Goal: Check status: Check status

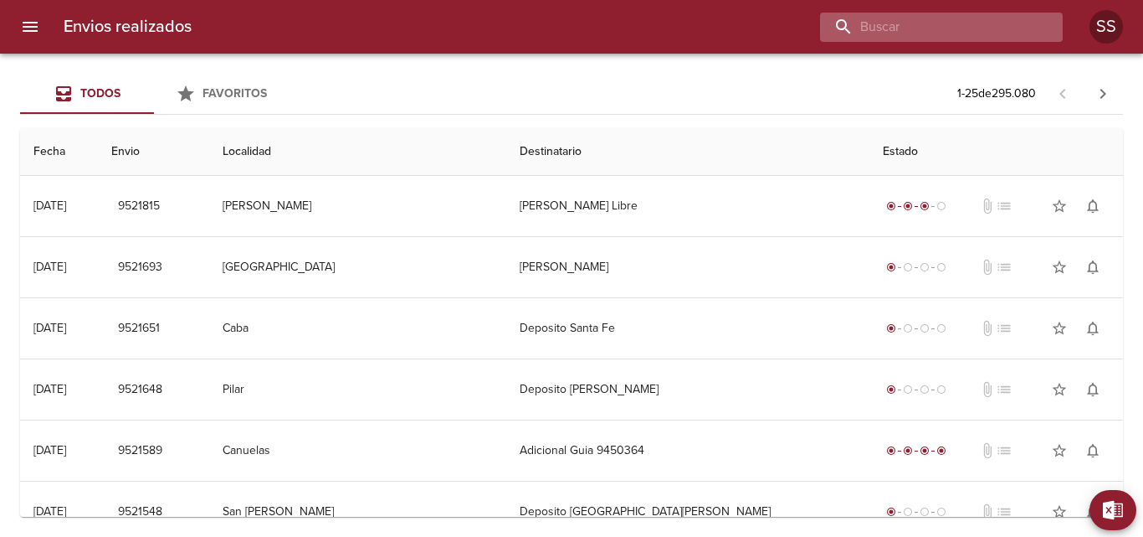
click at [973, 28] on input "buscar" at bounding box center [927, 27] width 214 height 29
paste input "[PERSON_NAME]"
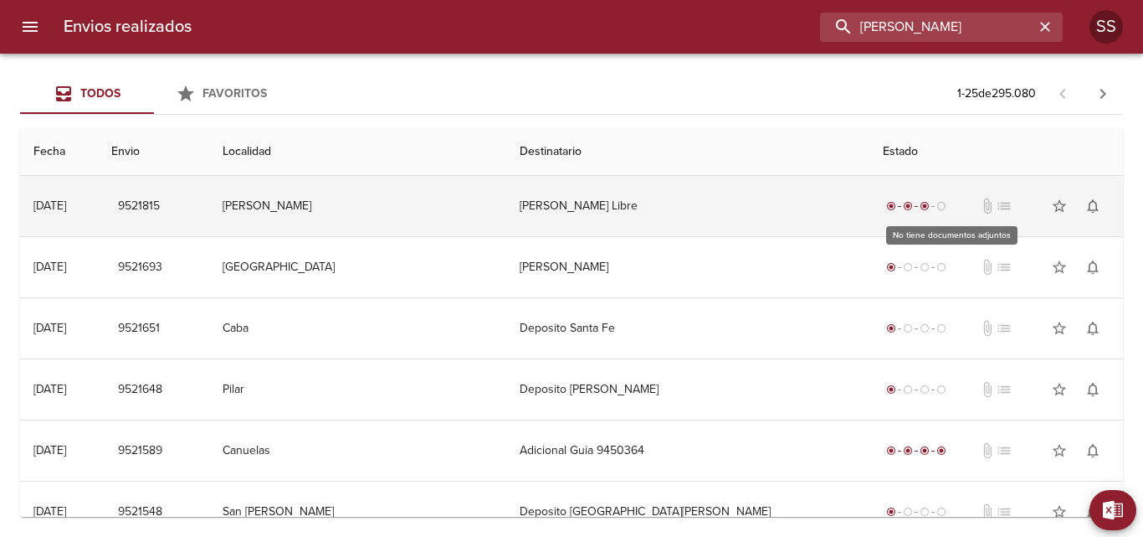
type input "[PERSON_NAME]"
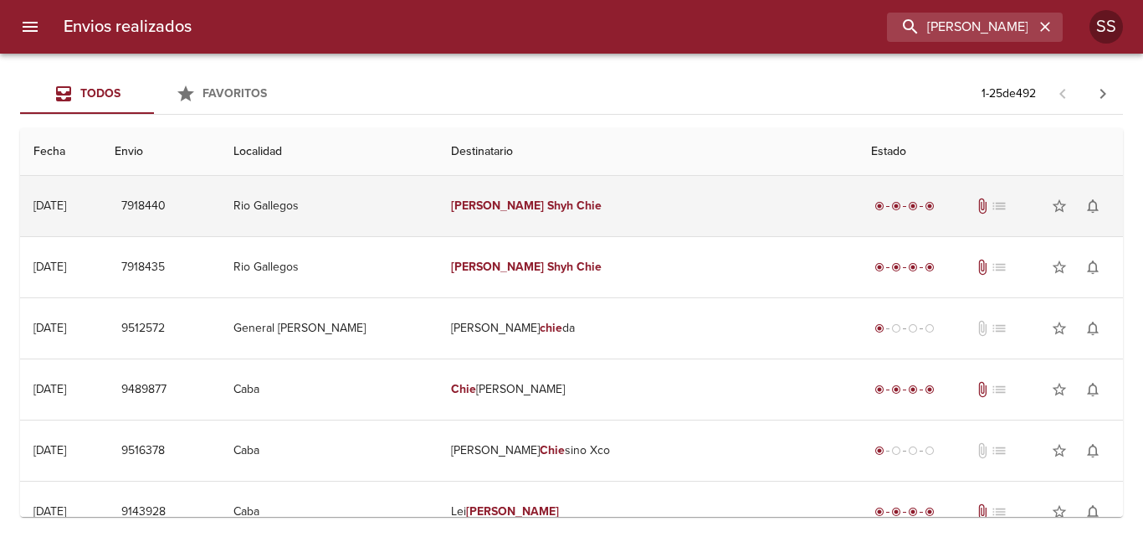
click at [871, 194] on div "radio_button_checked radio_button_checked radio_button_checked radio_button_che…" at bounding box center [990, 205] width 239 height 33
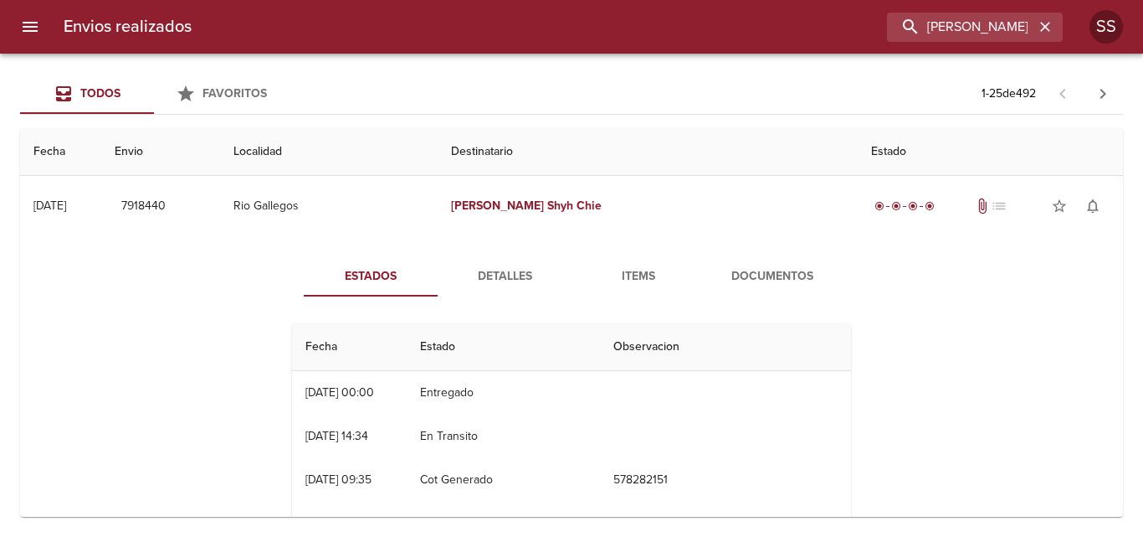
click at [778, 277] on span "Documentos" at bounding box center [773, 276] width 114 height 21
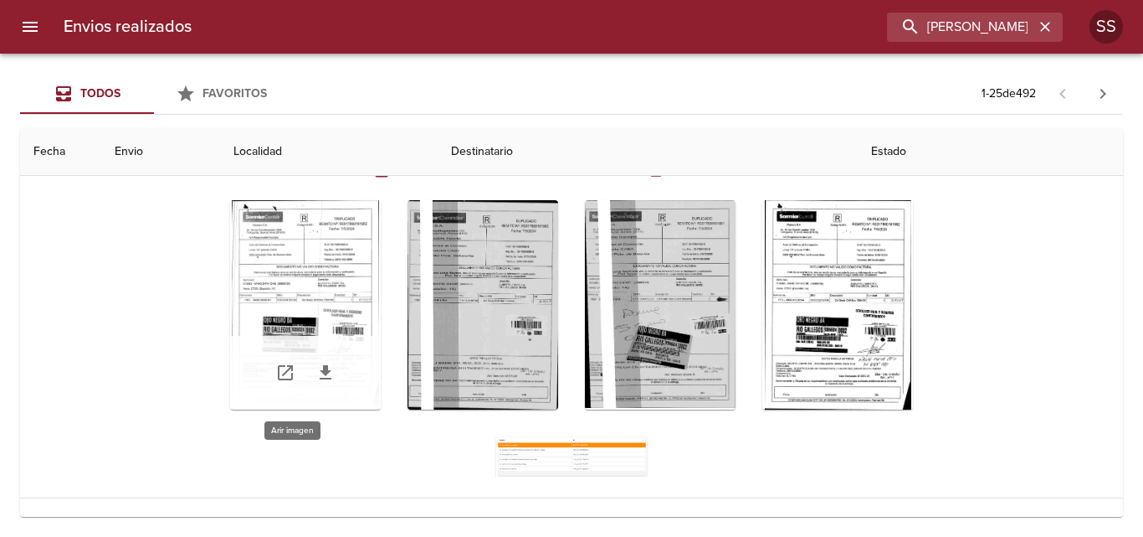
click at [326, 276] on div "Tabla de envíos del cliente" at bounding box center [305, 304] width 151 height 209
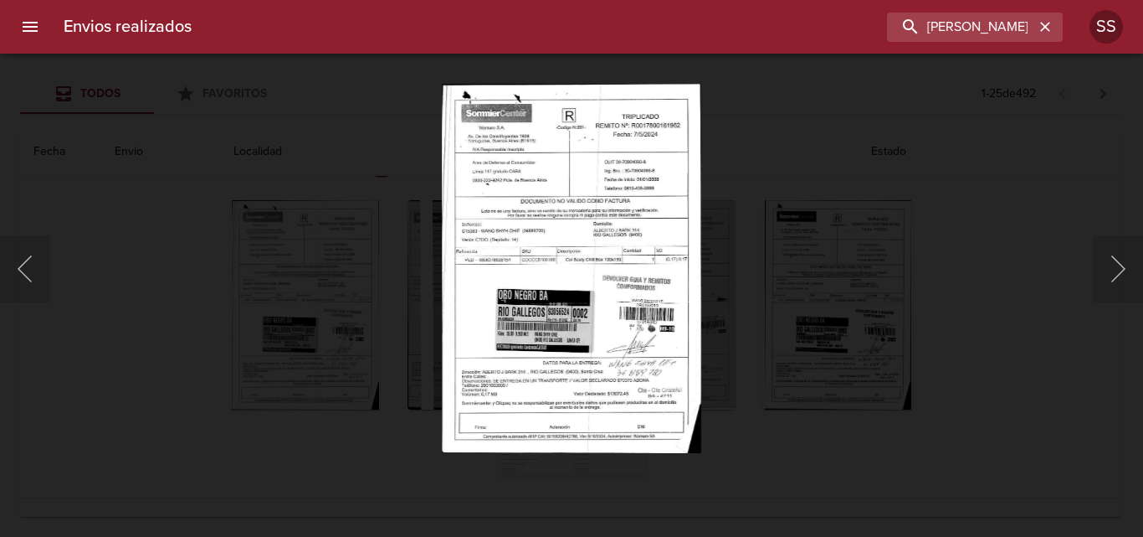
click at [815, 302] on div "Lightbox" at bounding box center [571, 268] width 1143 height 537
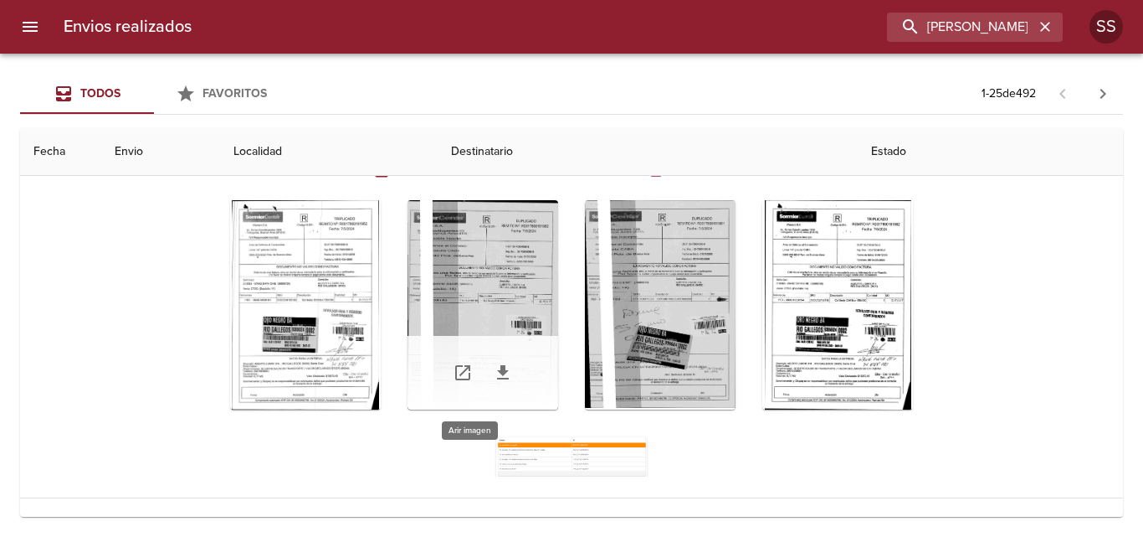
click at [464, 330] on div "Tabla de envíos del cliente" at bounding box center [483, 304] width 151 height 209
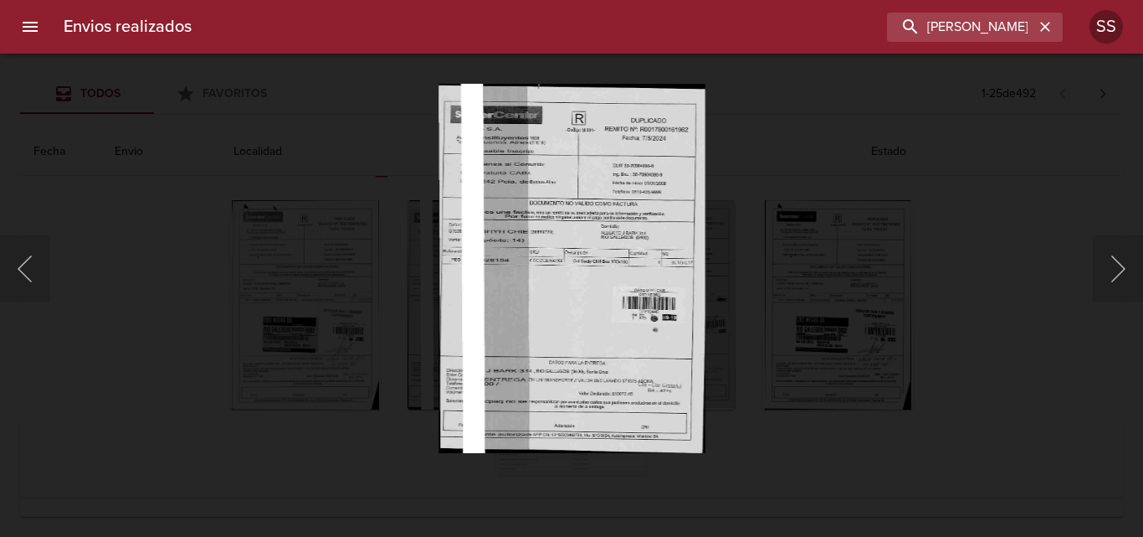
click at [803, 327] on div "Lightbox" at bounding box center [571, 268] width 1143 height 537
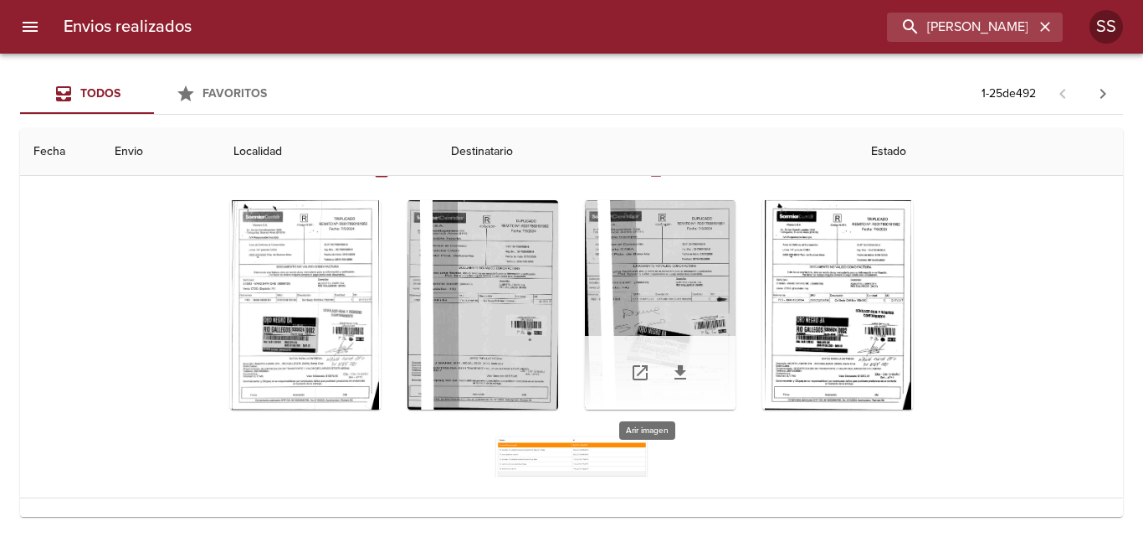
click at [647, 311] on div "Tabla de envíos del cliente" at bounding box center [660, 304] width 151 height 209
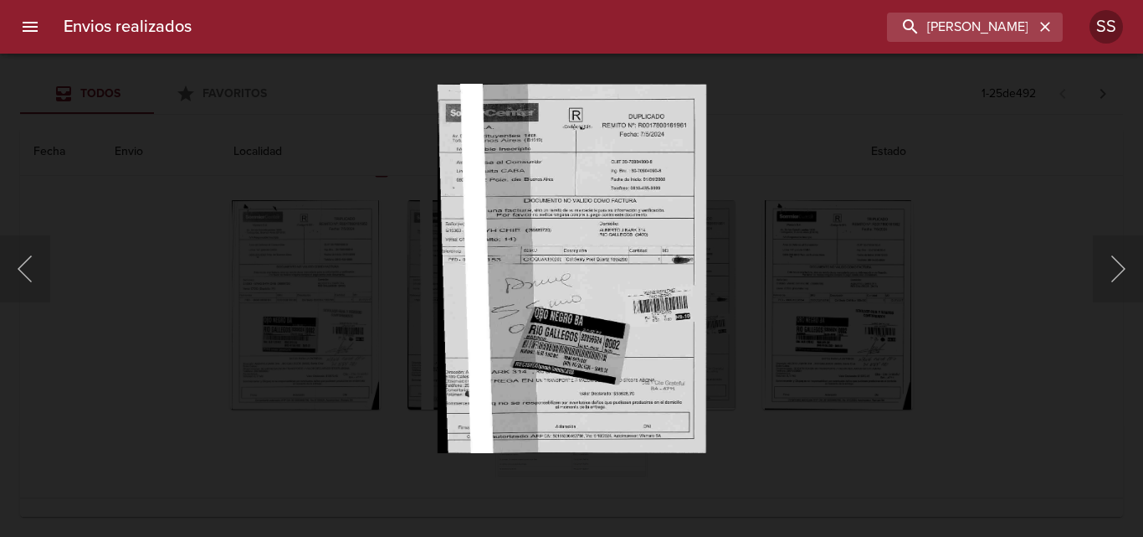
click at [946, 290] on div "Lightbox" at bounding box center [571, 268] width 1143 height 537
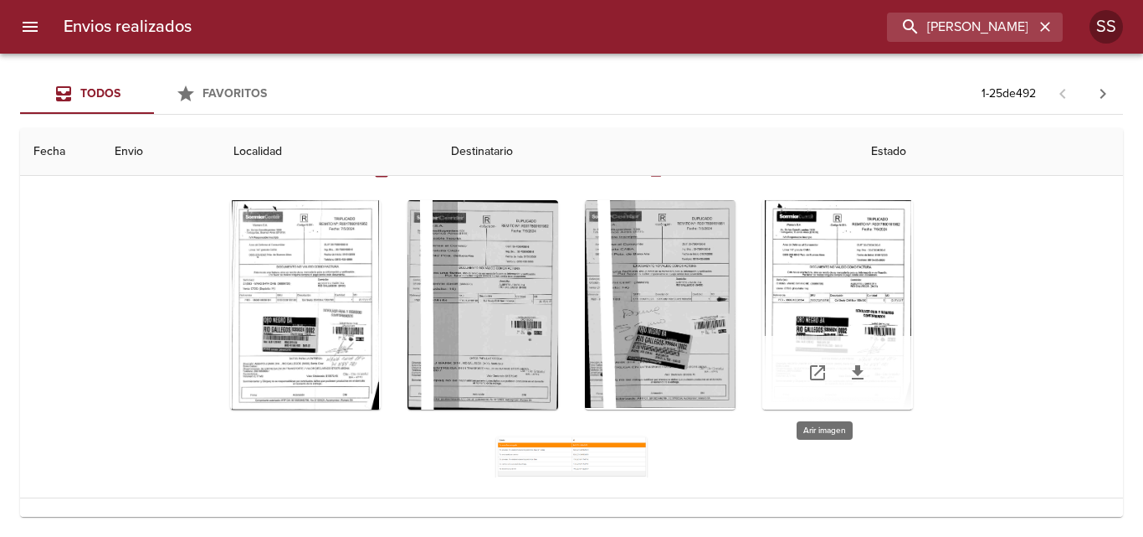
click at [845, 294] on div "Tabla de envíos del cliente" at bounding box center [838, 304] width 151 height 209
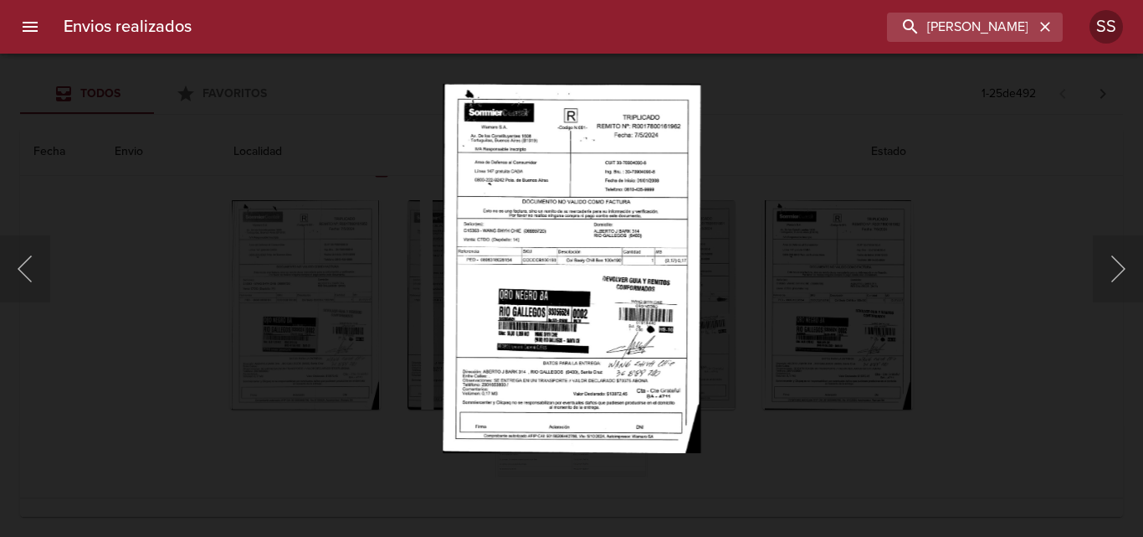
click at [951, 286] on div "Lightbox" at bounding box center [571, 268] width 1143 height 537
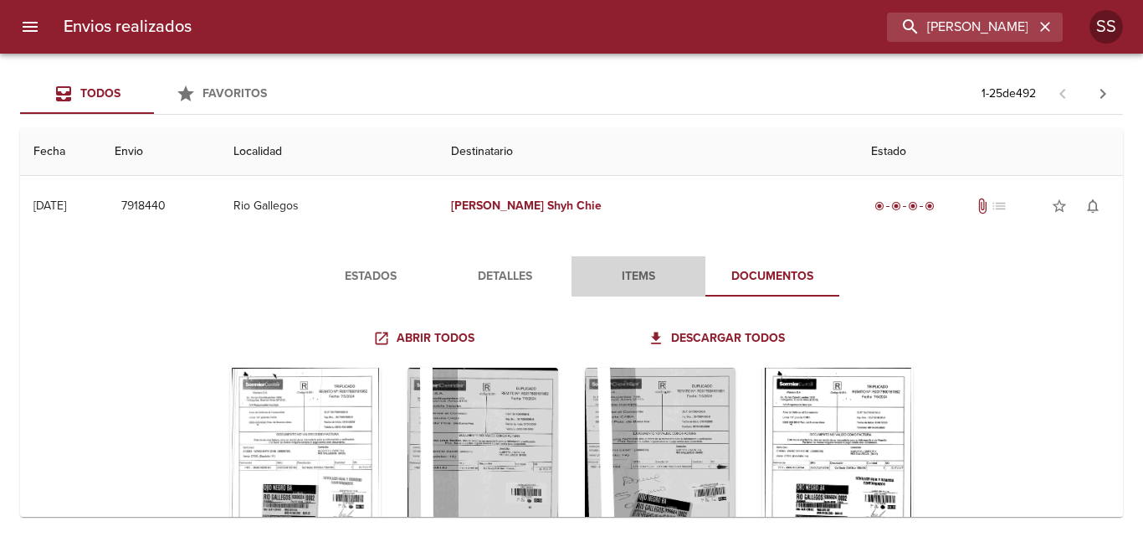
click at [640, 280] on span "Items" at bounding box center [639, 276] width 114 height 21
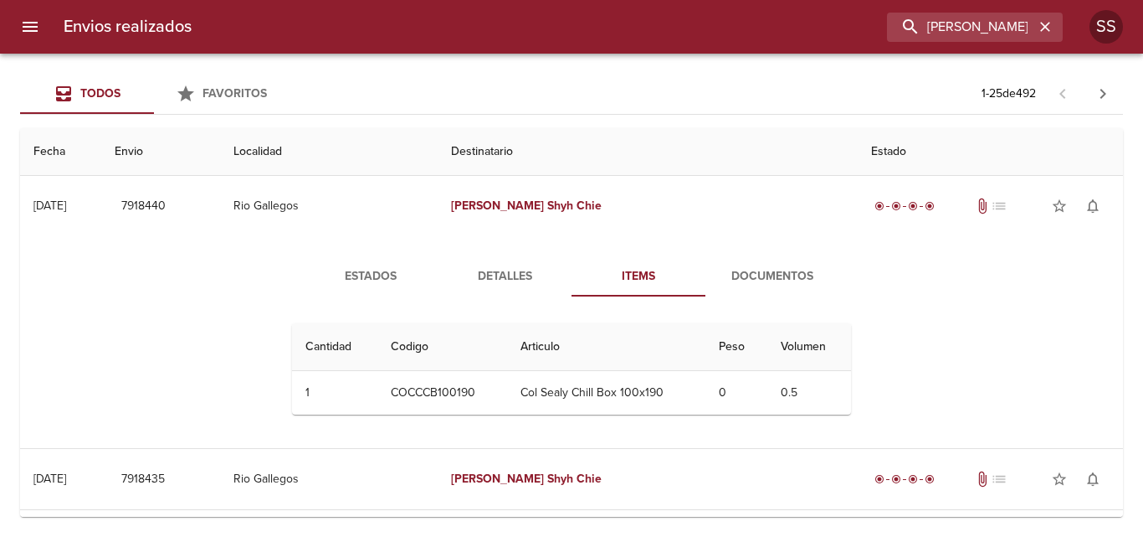
scroll to position [84, 0]
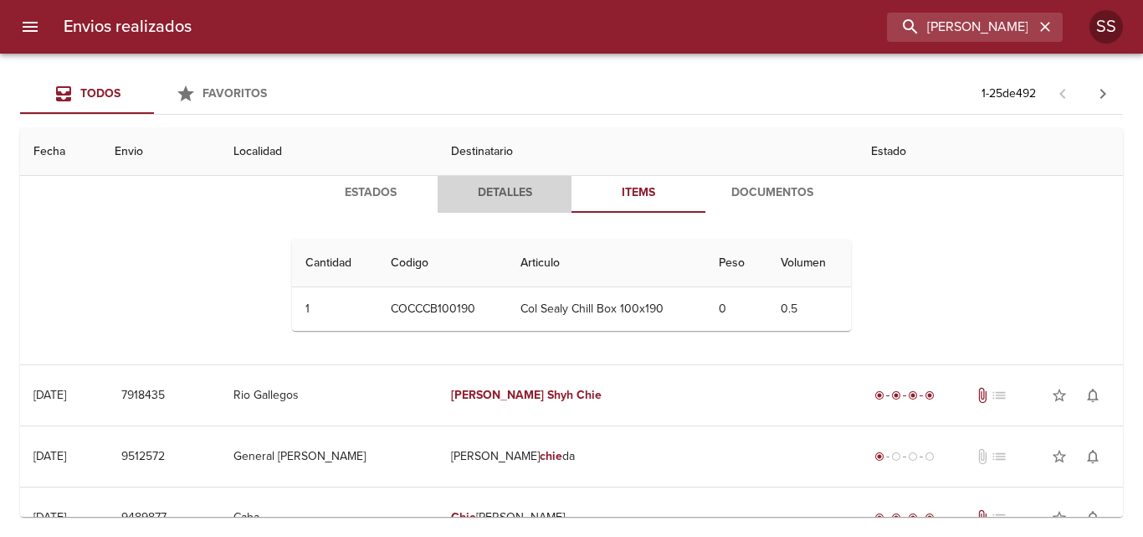
click at [528, 194] on span "Detalles" at bounding box center [505, 192] width 114 height 21
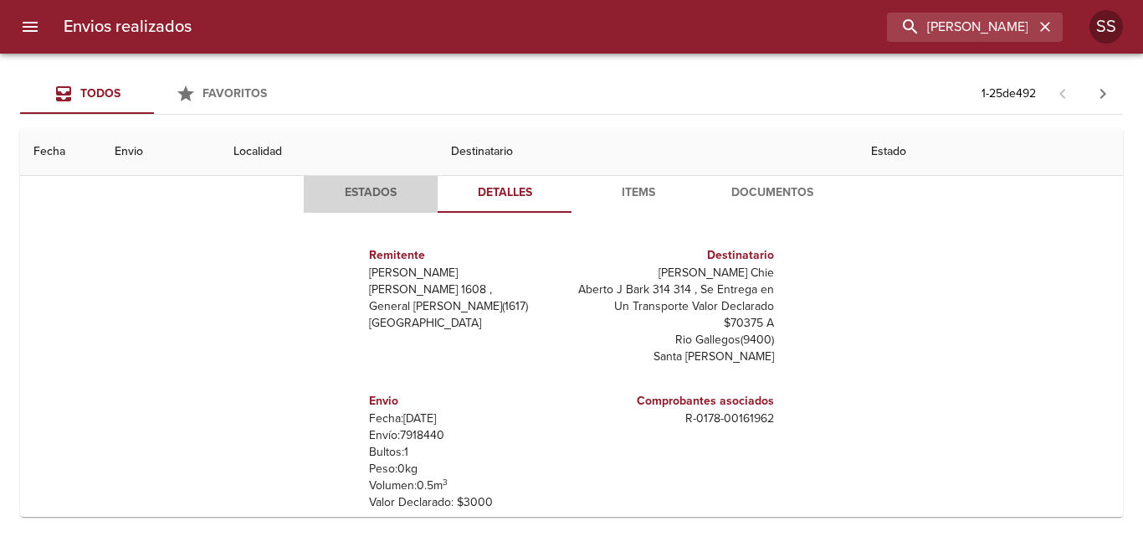
click at [385, 194] on span "Estados" at bounding box center [371, 192] width 114 height 21
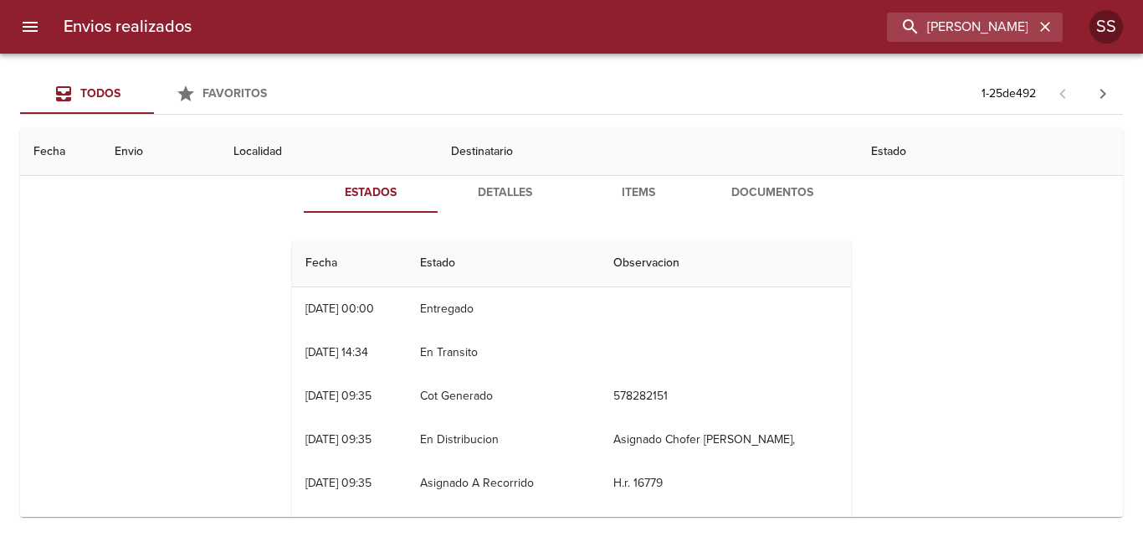
click at [858, 146] on th "Estado" at bounding box center [990, 152] width 265 height 48
click at [858, 153] on th "Estado" at bounding box center [990, 152] width 265 height 48
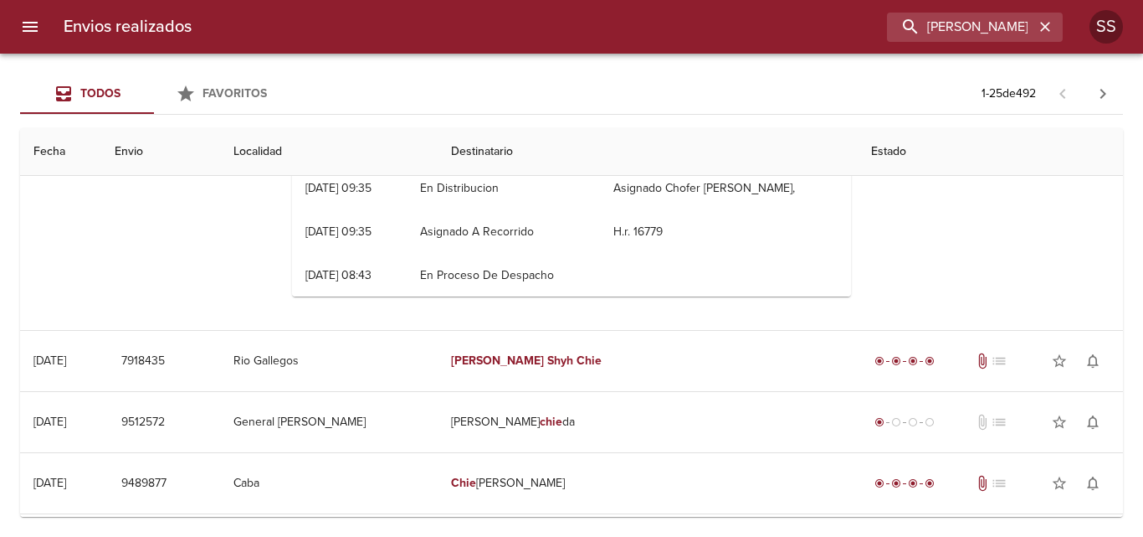
scroll to position [419, 0]
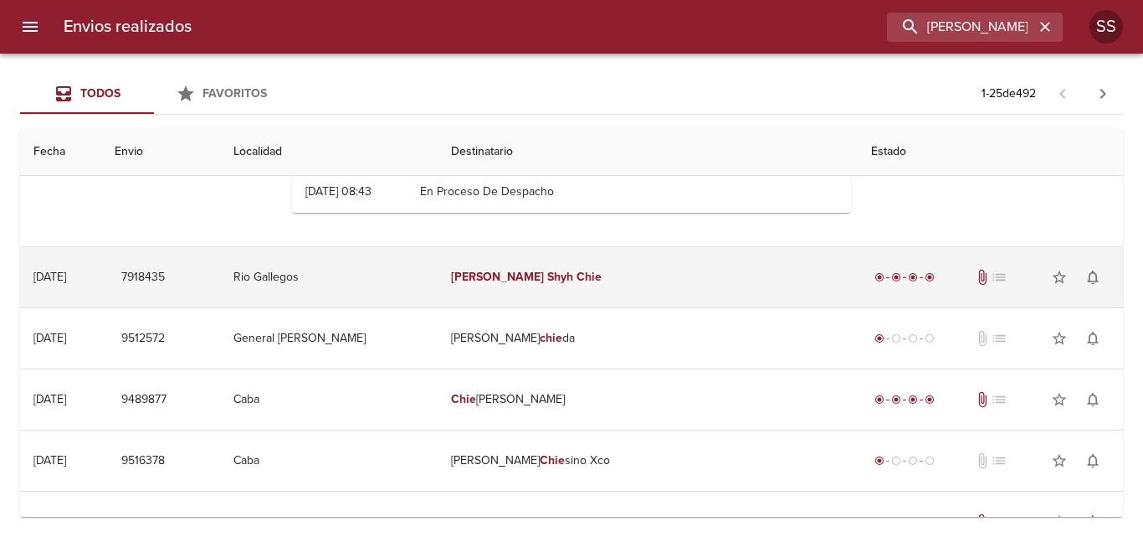
click at [537, 273] on td "[PERSON_NAME] Chie" at bounding box center [648, 277] width 421 height 60
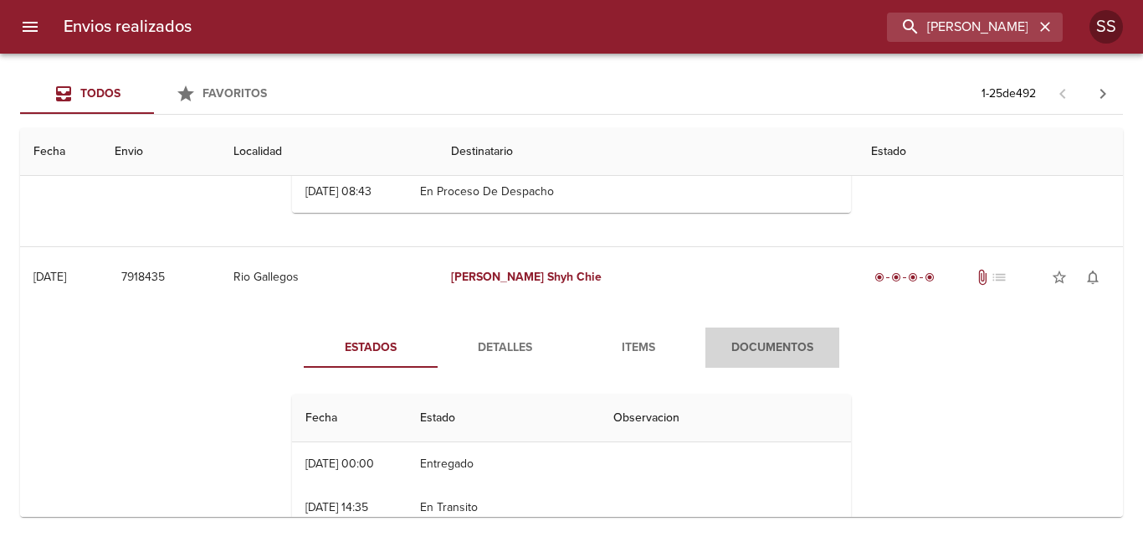
click at [739, 339] on span "Documentos" at bounding box center [773, 347] width 114 height 21
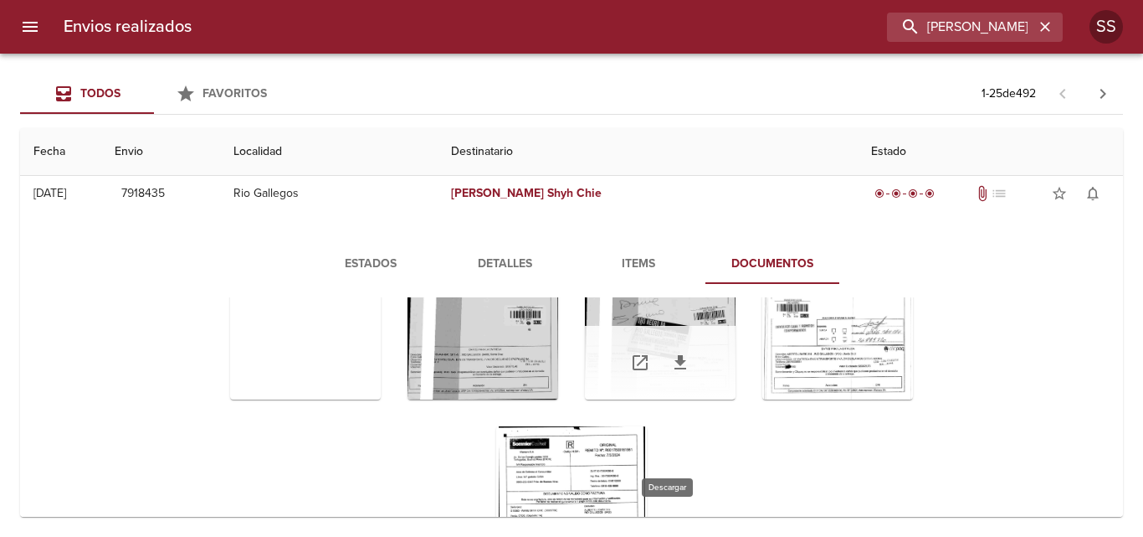
scroll to position [0, 0]
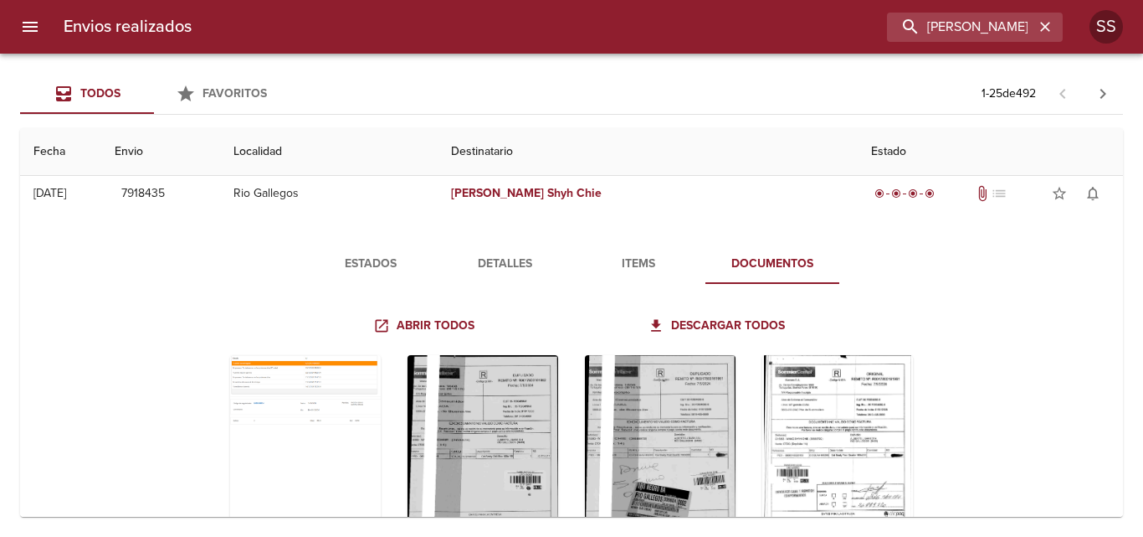
click at [631, 263] on span "Items" at bounding box center [639, 264] width 114 height 21
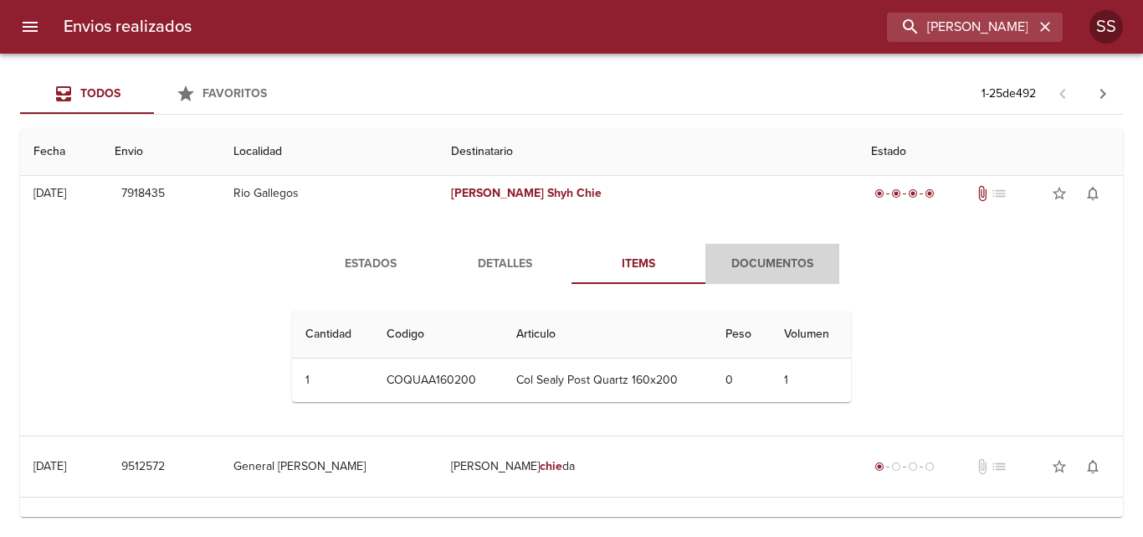
click at [732, 259] on span "Documentos" at bounding box center [773, 264] width 114 height 21
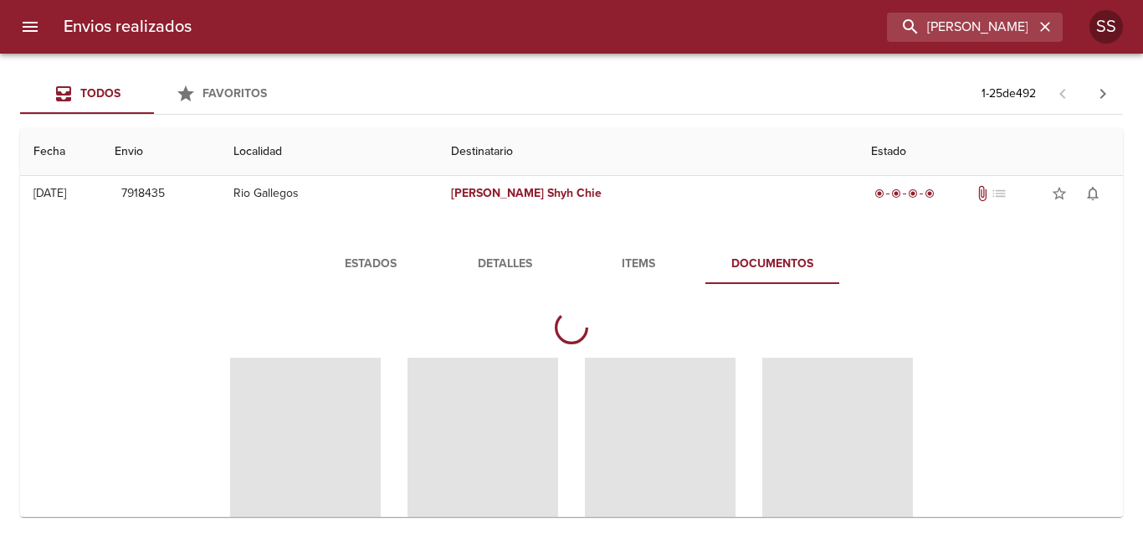
scroll to position [670, 0]
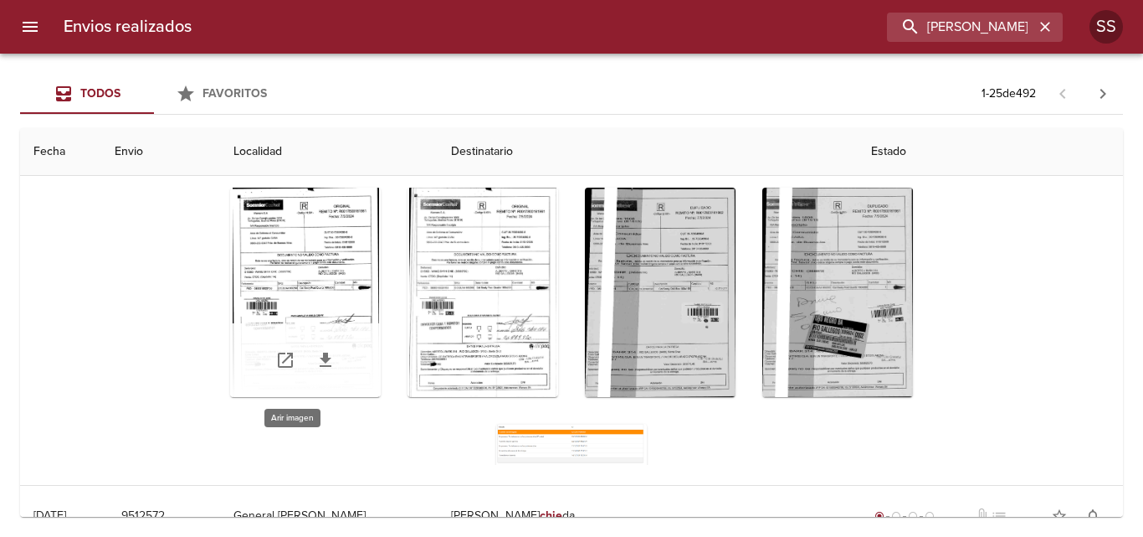
click at [337, 281] on div "Tabla de envíos del cliente" at bounding box center [305, 291] width 151 height 209
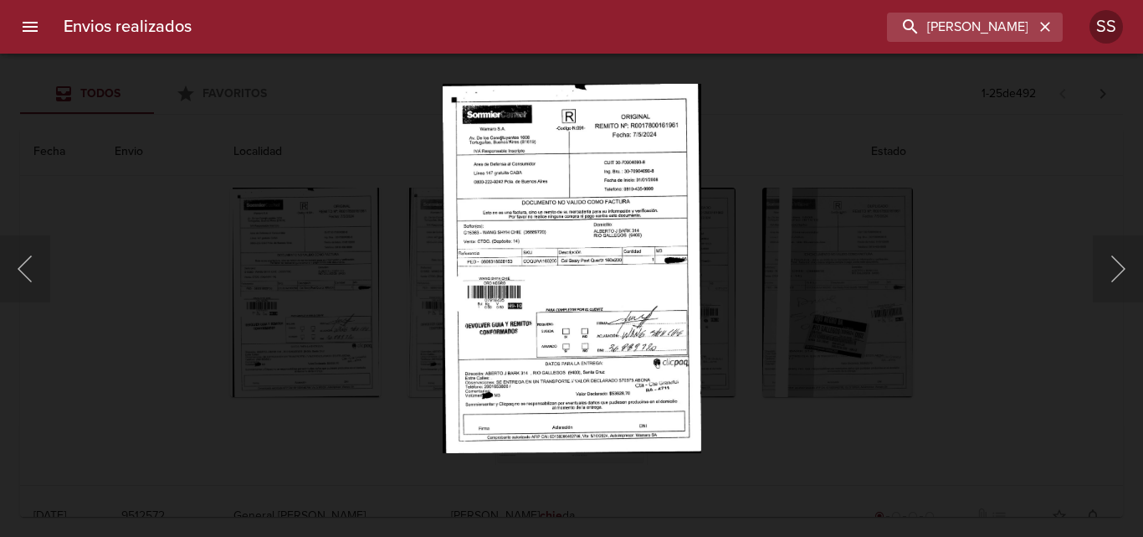
click at [724, 285] on div "Lightbox" at bounding box center [571, 268] width 1143 height 537
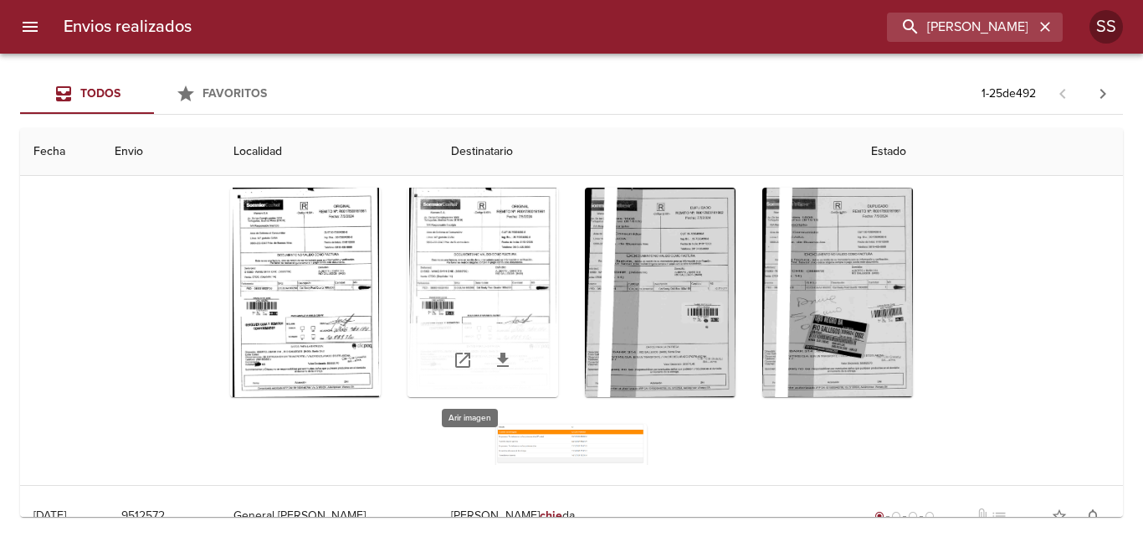
click at [511, 280] on div "Tabla de envíos del cliente" at bounding box center [483, 291] width 151 height 209
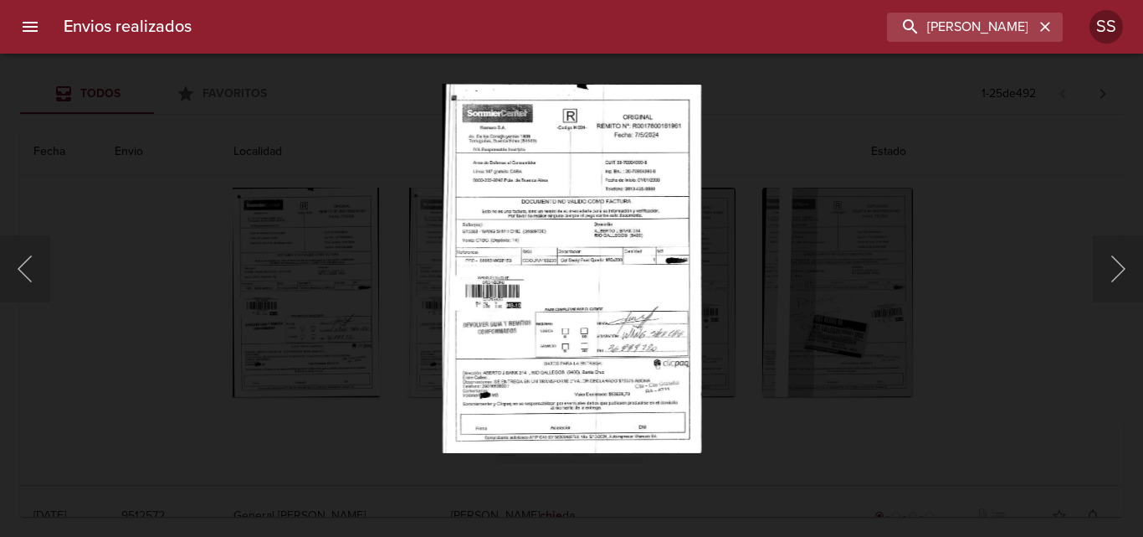
click at [768, 331] on div "Lightbox" at bounding box center [571, 268] width 1143 height 537
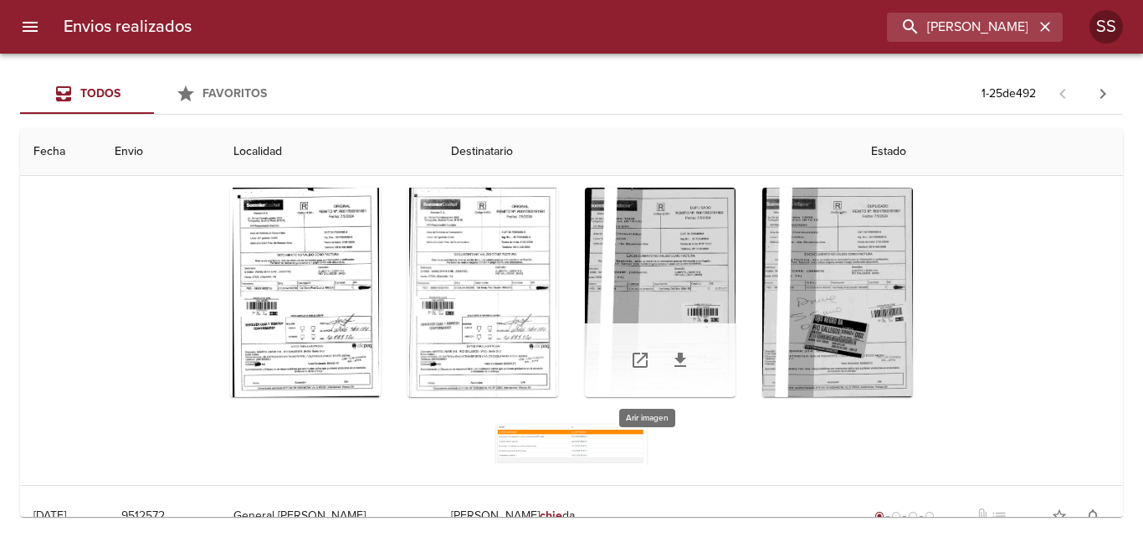
click at [639, 313] on div "Tabla de envíos del cliente" at bounding box center [660, 291] width 151 height 209
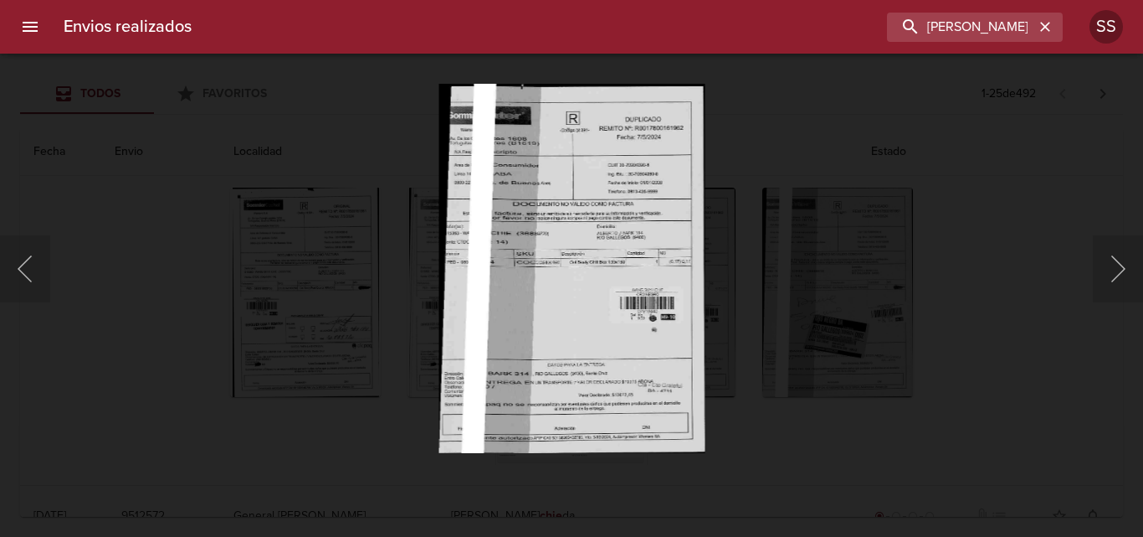
click at [885, 378] on div "Lightbox" at bounding box center [571, 268] width 1143 height 537
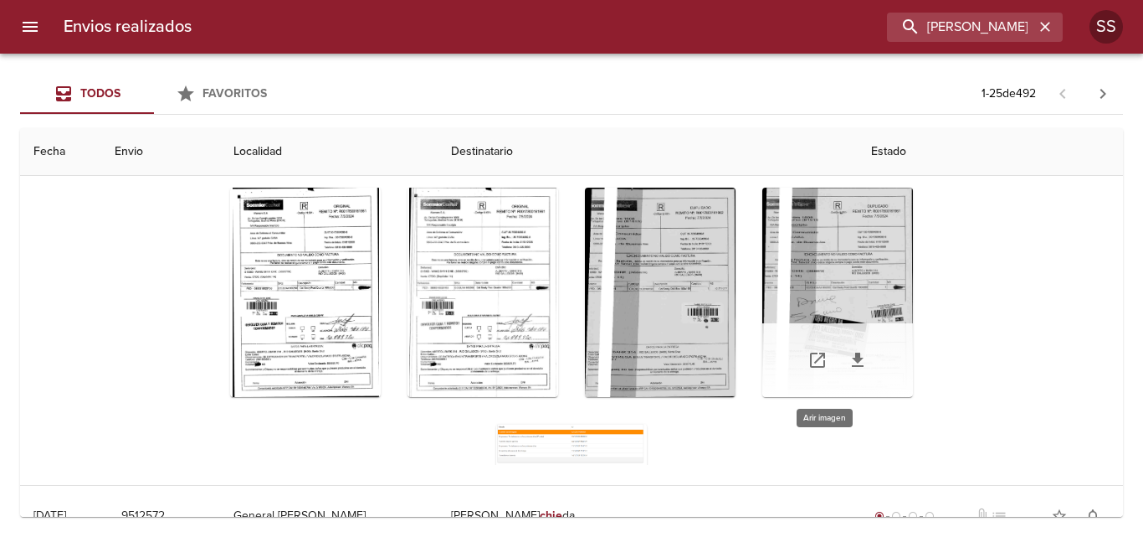
click at [823, 302] on div "Tabla de envíos del cliente" at bounding box center [838, 291] width 151 height 209
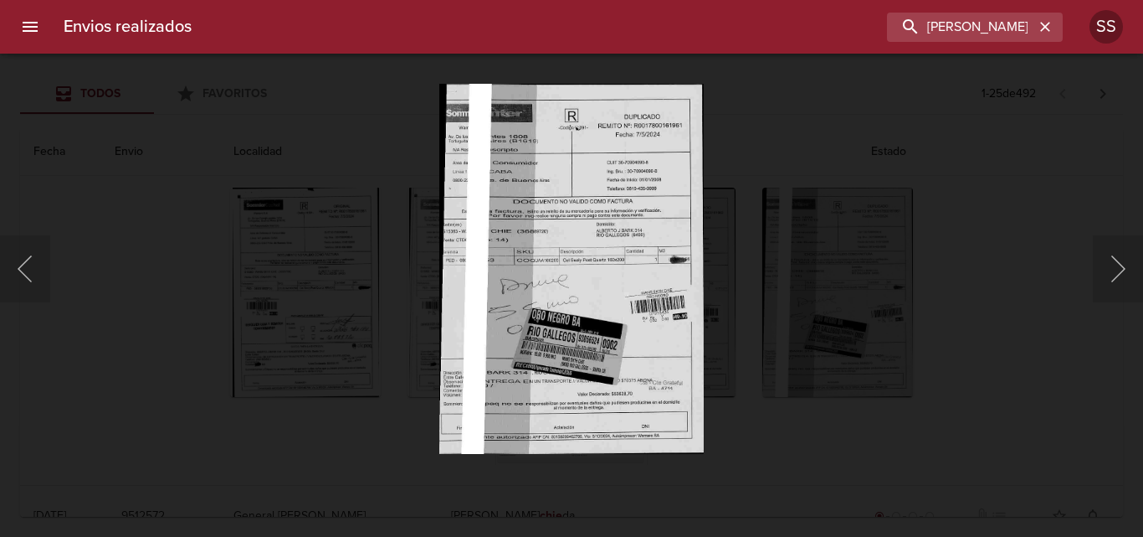
click at [968, 318] on div "Lightbox" at bounding box center [571, 268] width 1143 height 537
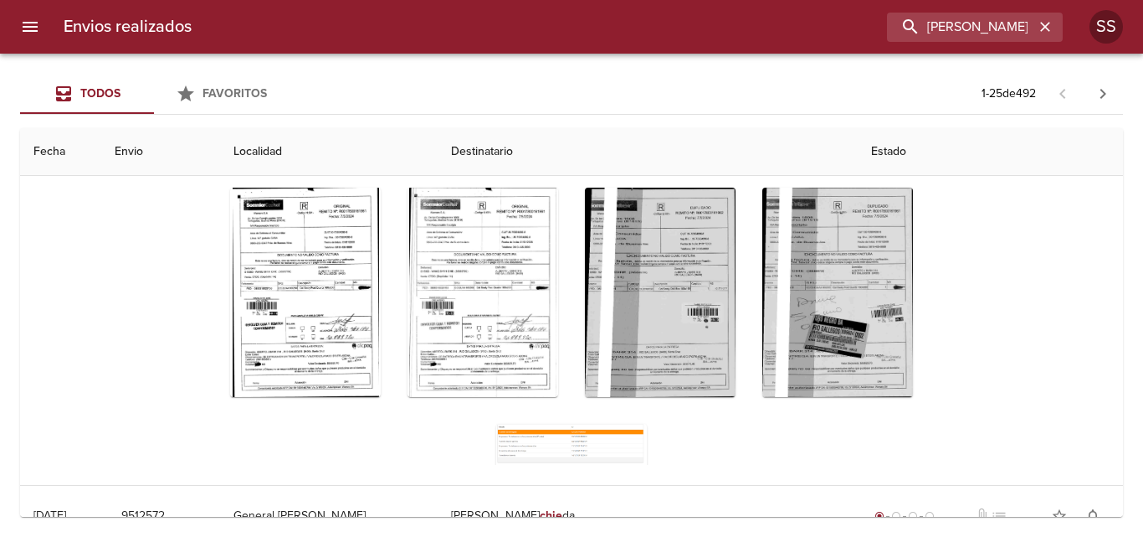
scroll to position [167, 0]
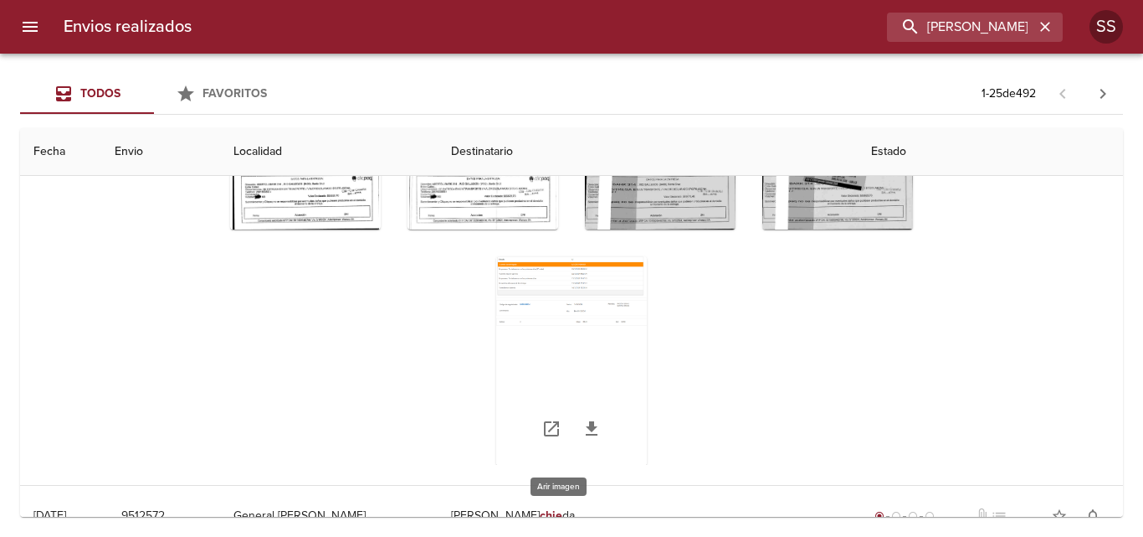
click at [559, 306] on div "Tabla de envíos del cliente" at bounding box center [571, 360] width 151 height 209
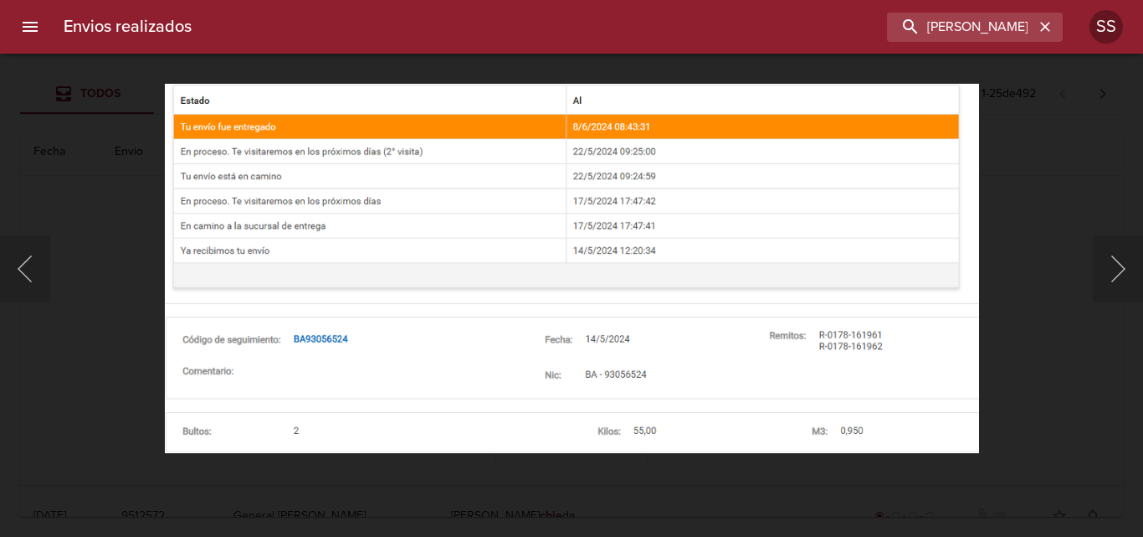
click at [994, 353] on div "Lightbox" at bounding box center [571, 268] width 1143 height 537
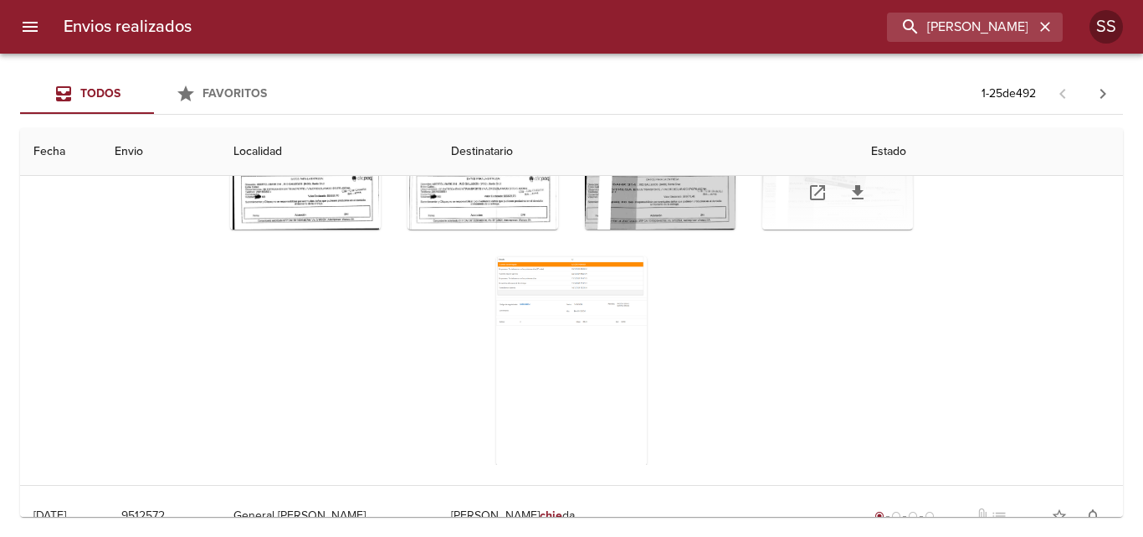
scroll to position [0, 0]
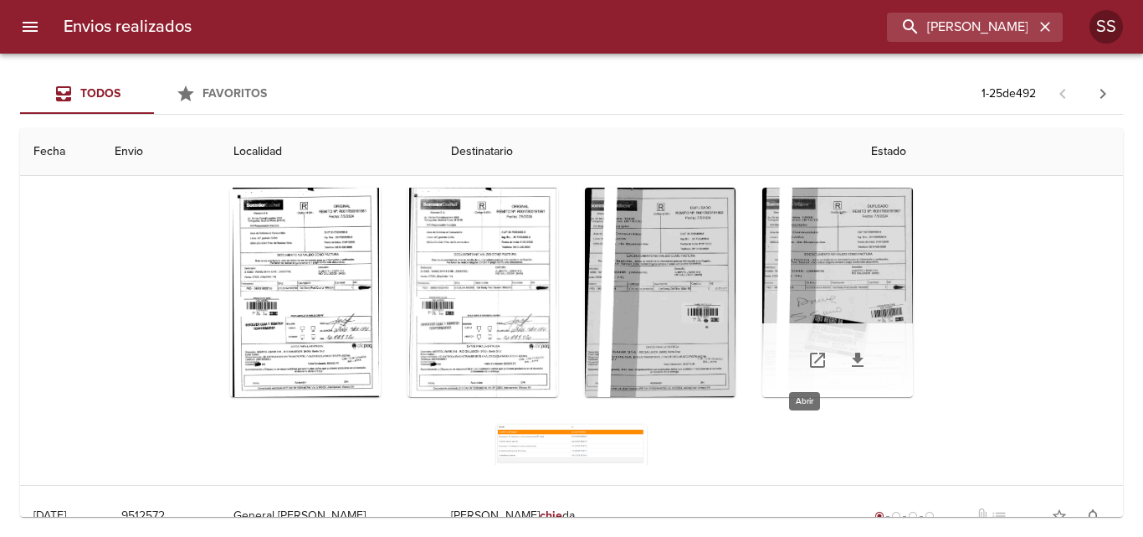
click at [809, 361] on icon "Tabla de envíos del cliente" at bounding box center [818, 360] width 20 height 20
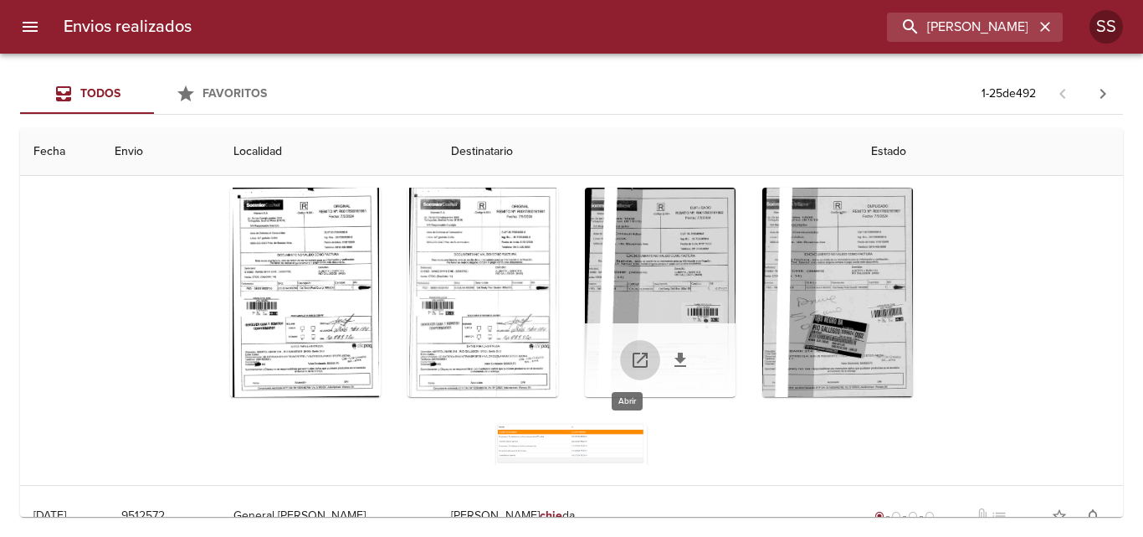
click at [630, 361] on icon "Tabla de envíos del cliente" at bounding box center [640, 360] width 20 height 20
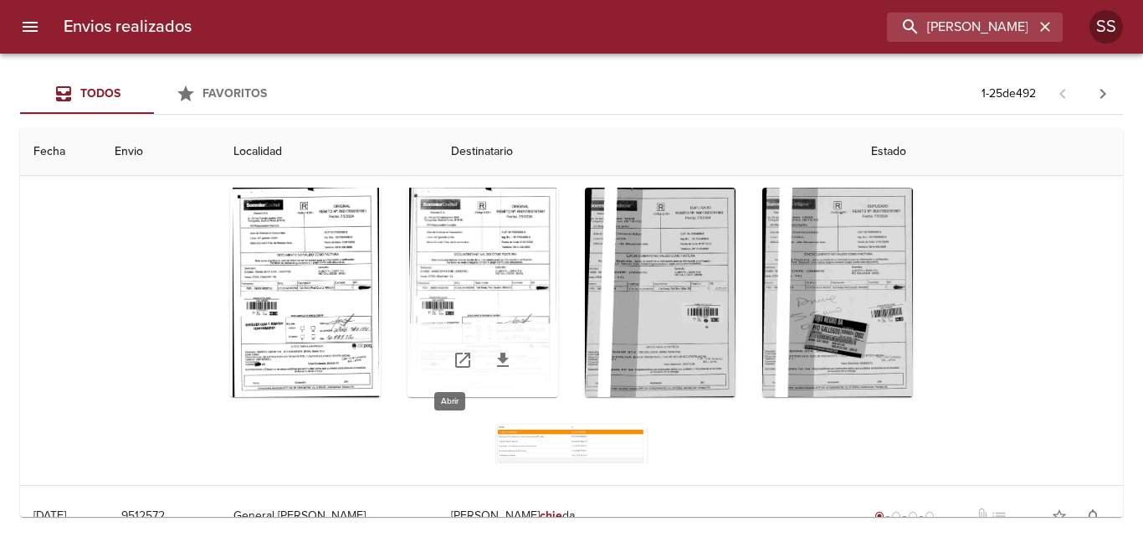
click at [455, 358] on icon "Tabla de envíos del cliente" at bounding box center [463, 360] width 20 height 20
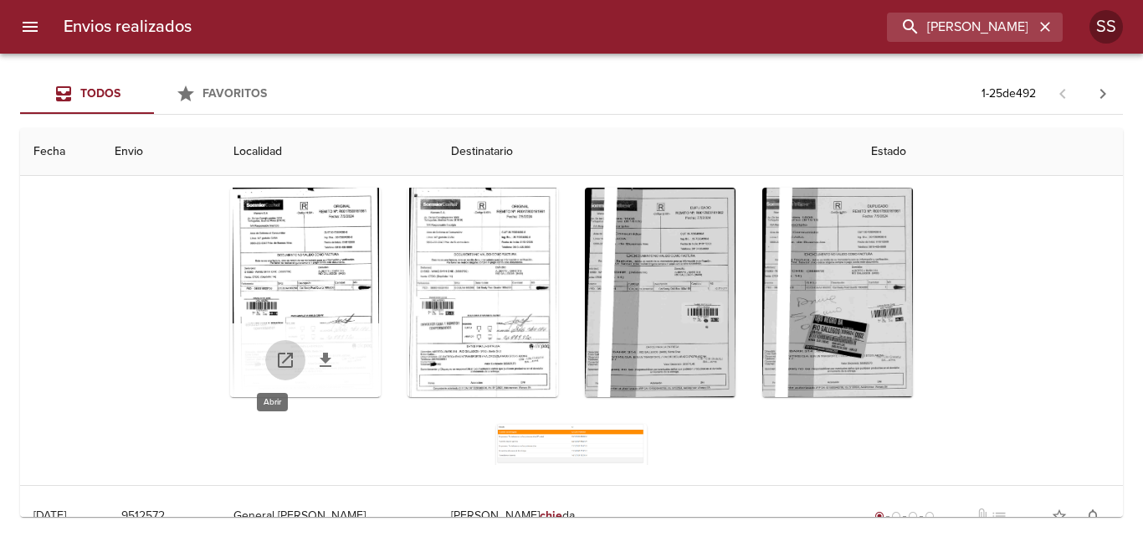
click at [275, 364] on icon "Tabla de envíos del cliente" at bounding box center [285, 360] width 20 height 20
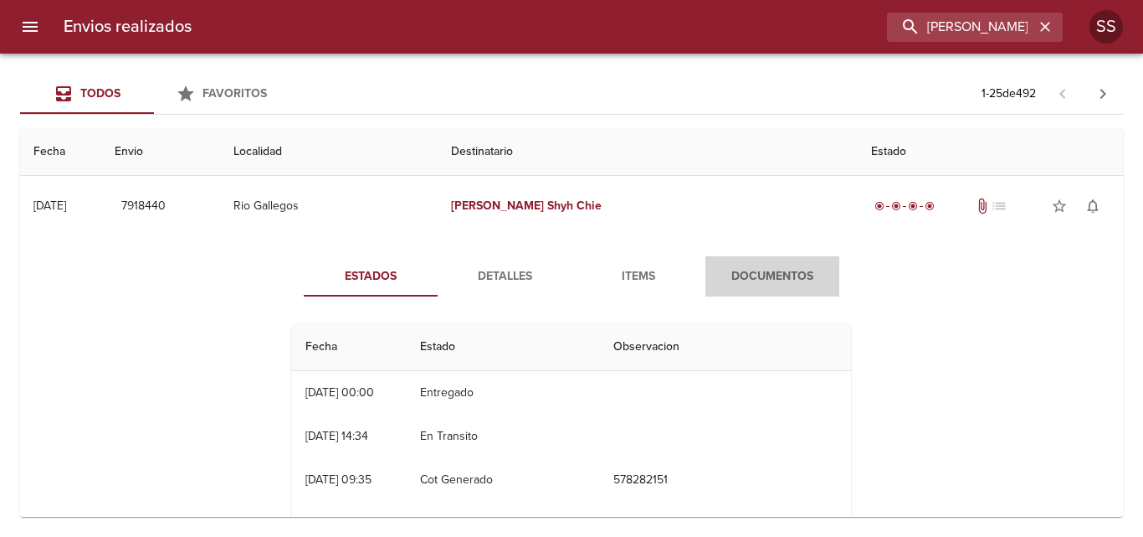
click at [768, 272] on span "Documentos" at bounding box center [773, 276] width 114 height 21
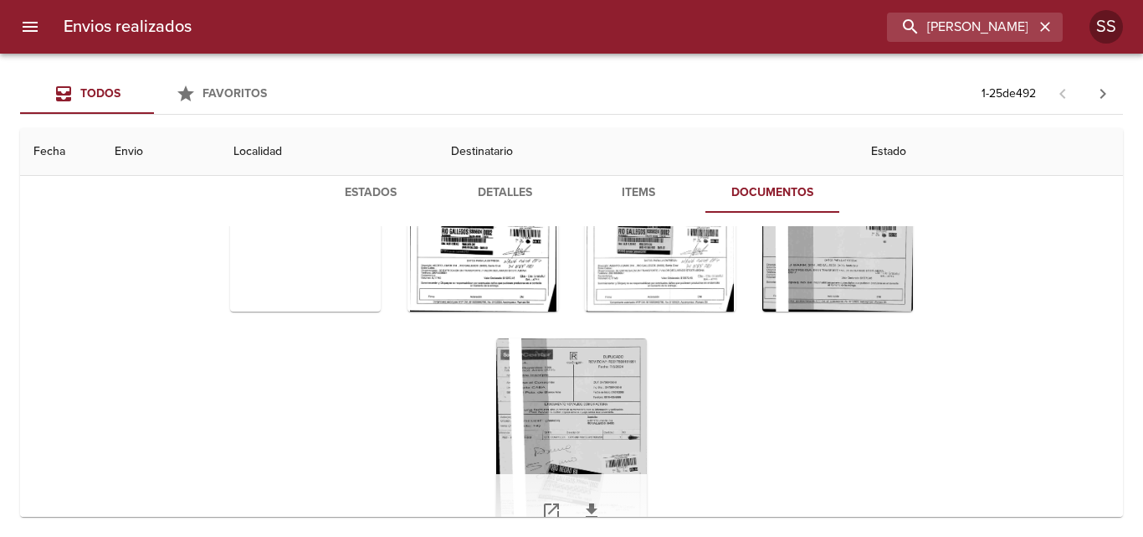
scroll to position [167, 0]
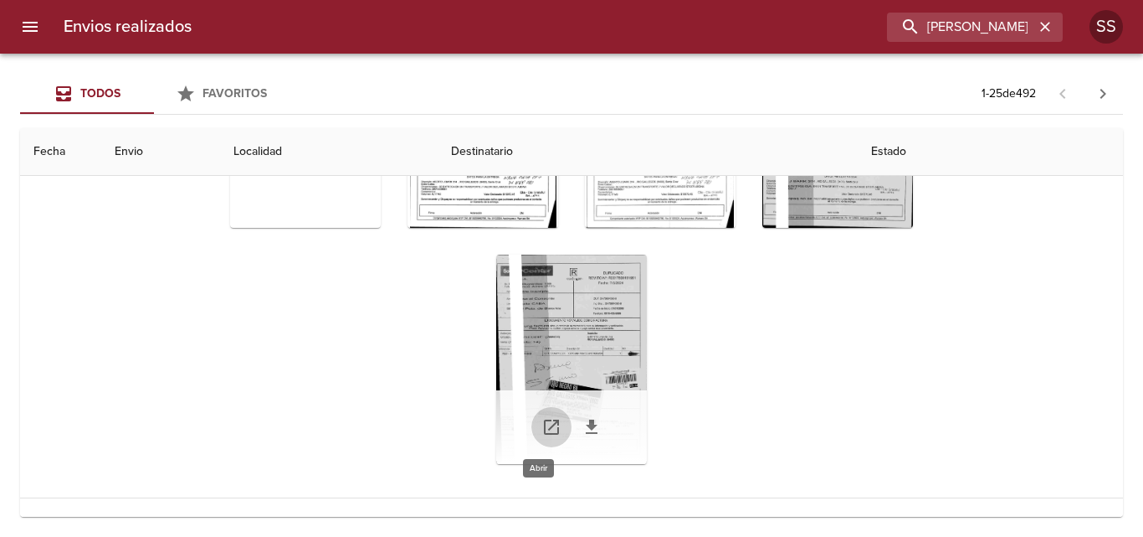
click at [545, 420] on icon "Tabla de envíos del cliente" at bounding box center [551, 426] width 15 height 15
